Goal: Transaction & Acquisition: Purchase product/service

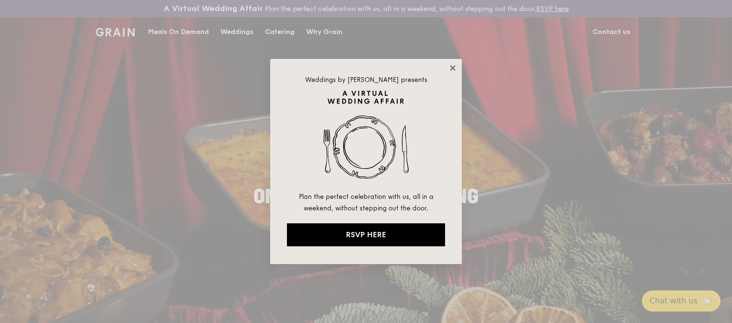
drag, startPoint x: 456, startPoint y: 75, endPoint x: 452, endPoint y: 67, distance: 9.0
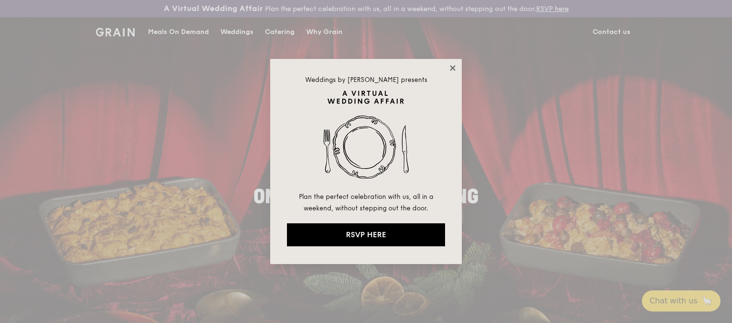
click at [452, 67] on div "Weddings by [PERSON_NAME] presents Plan the perfect celebration with us, all in…" at bounding box center [366, 161] width 192 height 205
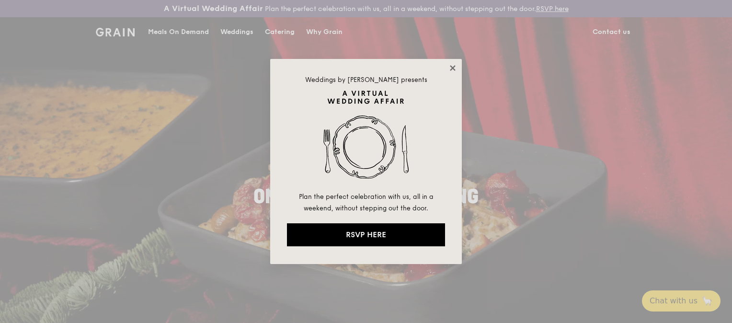
click at [452, 68] on icon at bounding box center [452, 67] width 5 height 5
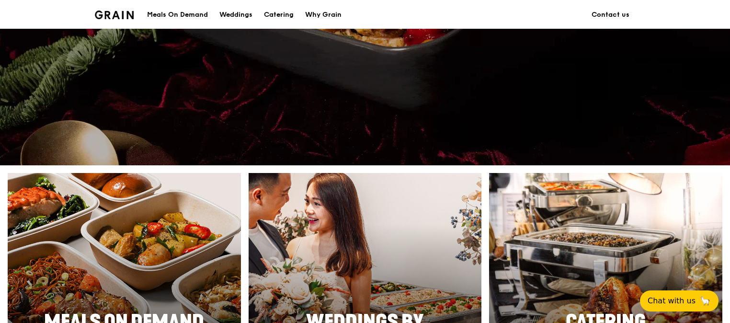
scroll to position [322, 0]
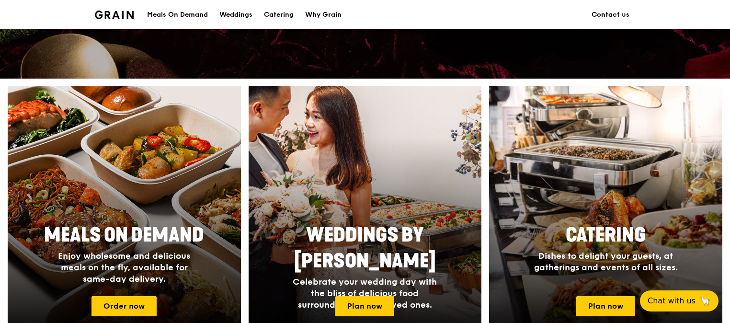
click at [197, 11] on div "Meals On Demand" at bounding box center [177, 14] width 61 height 29
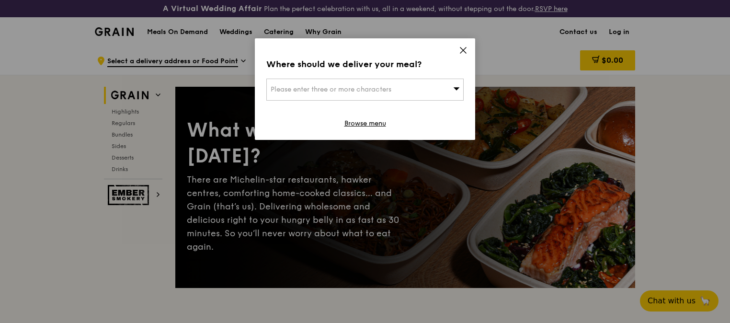
click at [462, 51] on icon at bounding box center [463, 50] width 9 height 9
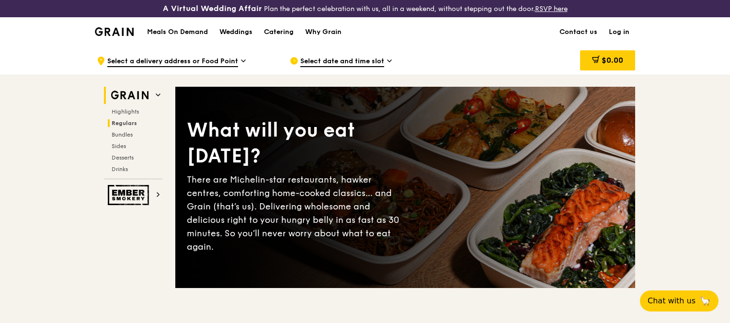
click at [127, 123] on span "Regulars" at bounding box center [124, 123] width 25 height 7
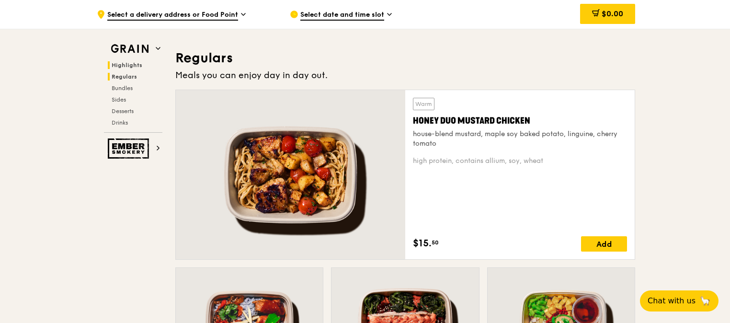
scroll to position [646, 0]
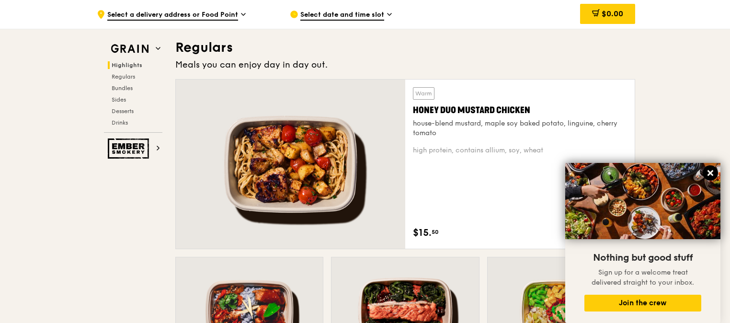
click at [708, 167] on button at bounding box center [709, 172] width 15 height 15
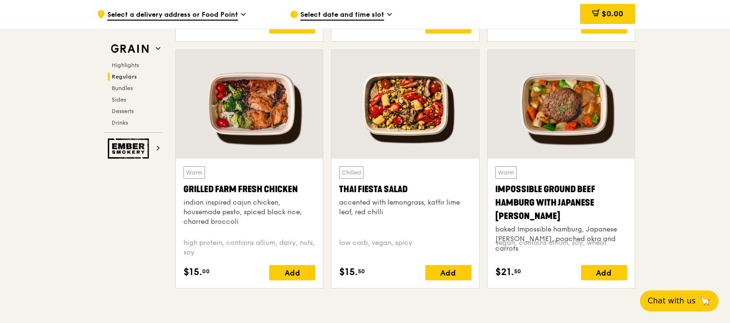
scroll to position [1106, 0]
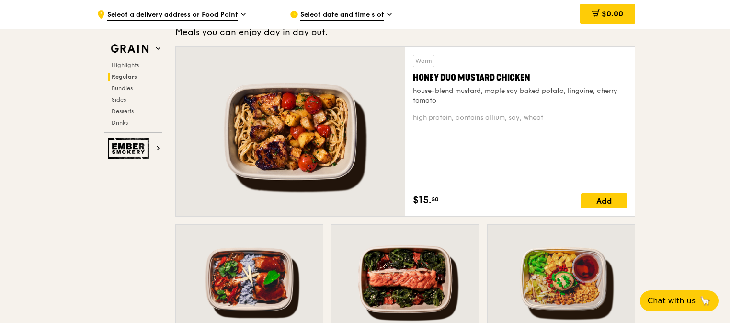
scroll to position [646, 0]
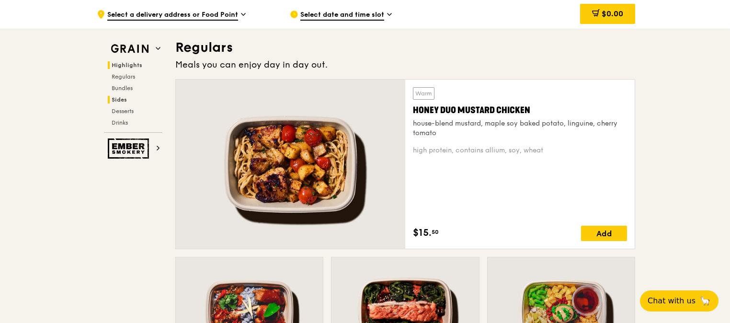
click at [124, 100] on span "Sides" at bounding box center [119, 99] width 15 height 7
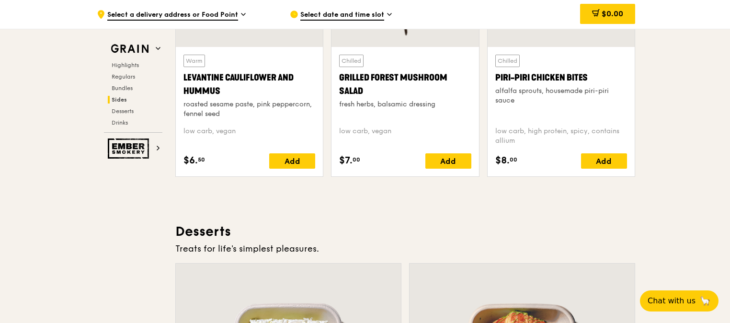
scroll to position [2562, 0]
click at [123, 111] on span "Desserts" at bounding box center [124, 111] width 24 height 7
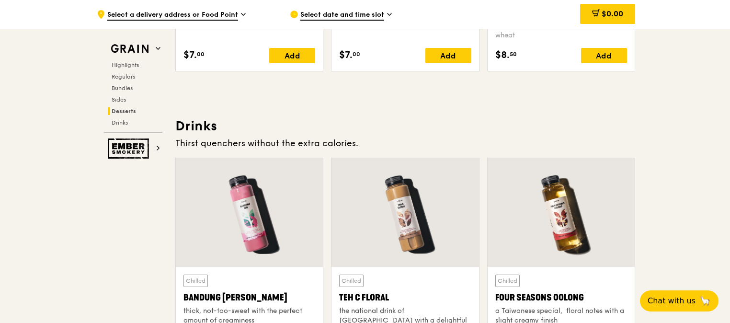
scroll to position [3297, 0]
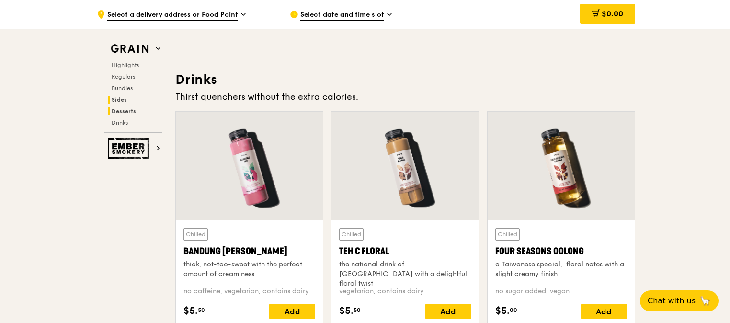
click at [123, 100] on span "Sides" at bounding box center [119, 99] width 15 height 7
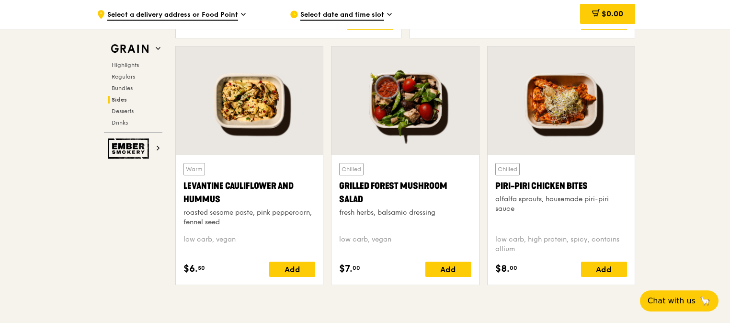
scroll to position [2470, 0]
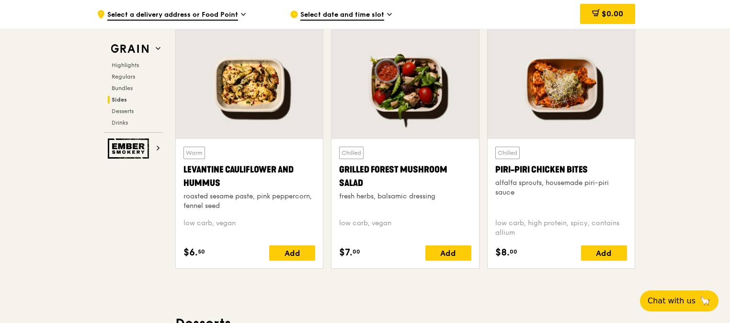
drag, startPoint x: 226, startPoint y: 183, endPoint x: 180, endPoint y: 167, distance: 49.1
click at [180, 167] on div "Warm Levantine Cauliflower and Hummus roasted sesame paste, pink peppercorn, fe…" at bounding box center [249, 203] width 147 height 129
copy div "Levantine Cauliflower and Hummus"
